Goal: Task Accomplishment & Management: Use online tool/utility

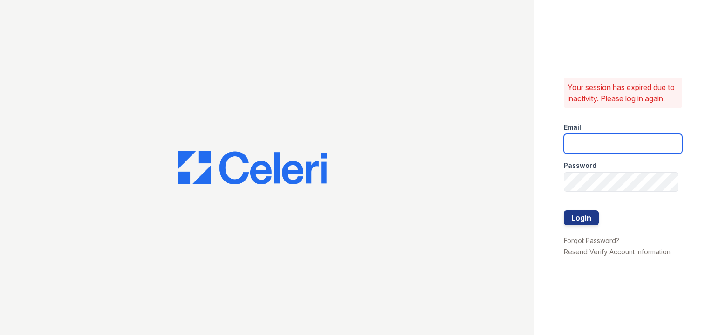
type input "[EMAIL_ADDRESS][DOMAIN_NAME]"
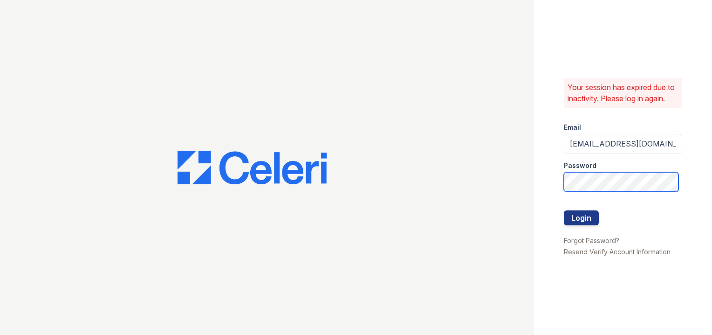
click at [493, 175] on div "Your session has expired due to inactivity. Please log in again. Email arrivein…" at bounding box center [356, 167] width 712 height 335
click at [564, 210] on button "Login" at bounding box center [581, 217] width 35 height 15
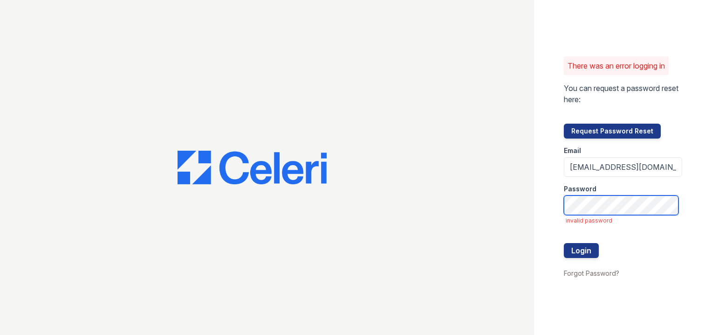
click at [491, 199] on div "There was an error logging in You can request a password reset here: Request Pa…" at bounding box center [356, 167] width 712 height 335
click at [564, 243] on button "Login" at bounding box center [581, 250] width 35 height 15
click at [510, 197] on div "There was an error logging in You can request a password reset here: Request Pa…" at bounding box center [356, 167] width 712 height 335
click at [564, 243] on button "Login" at bounding box center [581, 250] width 35 height 15
click at [460, 207] on div "There was an error logging in You can request a password reset here: Request Pa…" at bounding box center [356, 167] width 712 height 335
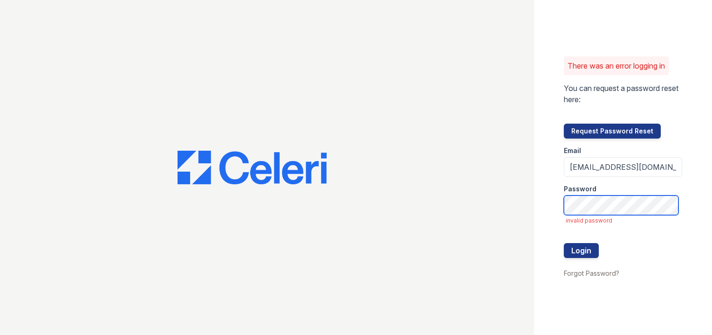
click at [531, 211] on div "There was an error logging in You can request a password reset here: Request Pa…" at bounding box center [356, 167] width 712 height 335
click at [564, 243] on button "Login" at bounding box center [581, 250] width 35 height 15
click at [448, 205] on div "There was an error logging in You can request a password reset here: Request Pa…" at bounding box center [356, 167] width 712 height 335
click at [564, 243] on button "Login" at bounding box center [581, 250] width 35 height 15
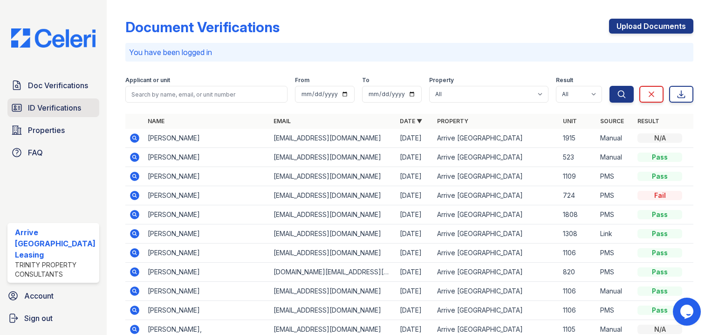
click at [43, 117] on link "ID Verifications" at bounding box center [53, 107] width 92 height 19
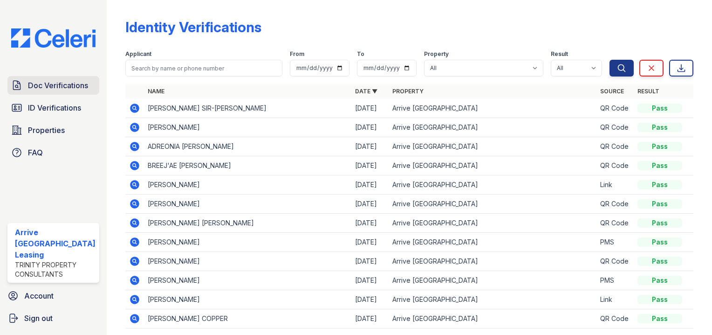
click at [56, 91] on span "Doc Verifications" at bounding box center [58, 85] width 60 height 11
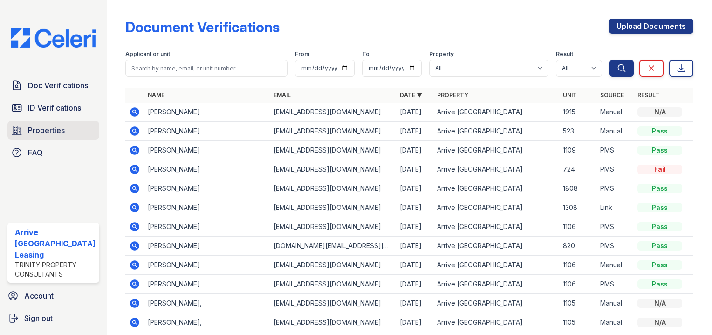
click at [51, 137] on link "Properties" at bounding box center [53, 130] width 92 height 19
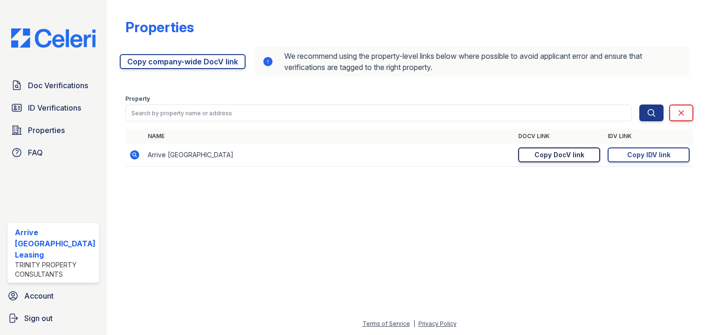
click at [576, 154] on div "Copy DocV link" at bounding box center [560, 154] width 50 height 9
click at [549, 158] on link "Copied!" at bounding box center [559, 154] width 82 height 15
click at [588, 151] on link "Copy DocV link Copy link" at bounding box center [559, 154] width 82 height 15
